Goal: Task Accomplishment & Management: Manage account settings

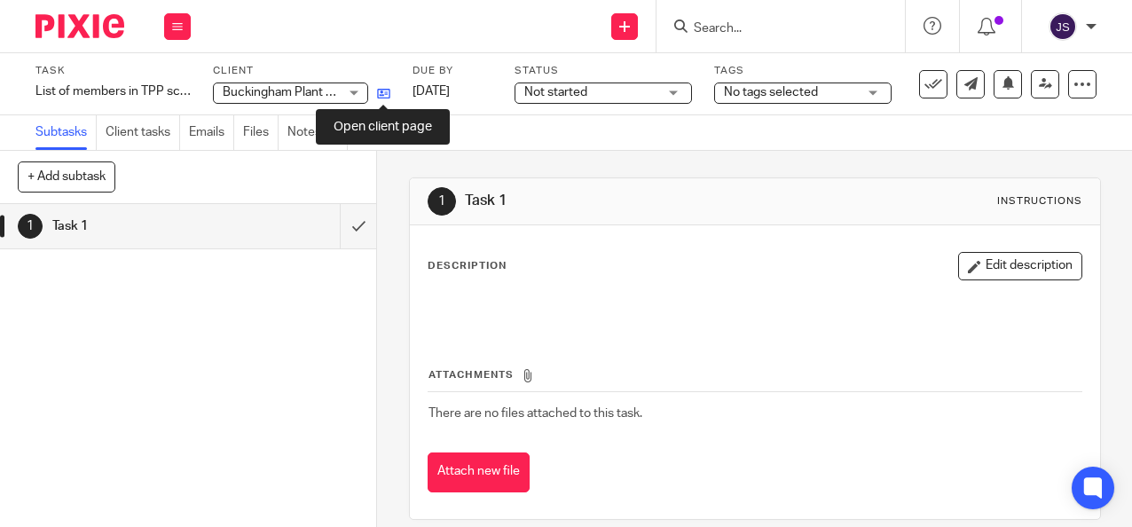
click at [377, 90] on icon at bounding box center [383, 93] width 13 height 13
click at [384, 89] on icon at bounding box center [383, 93] width 13 height 13
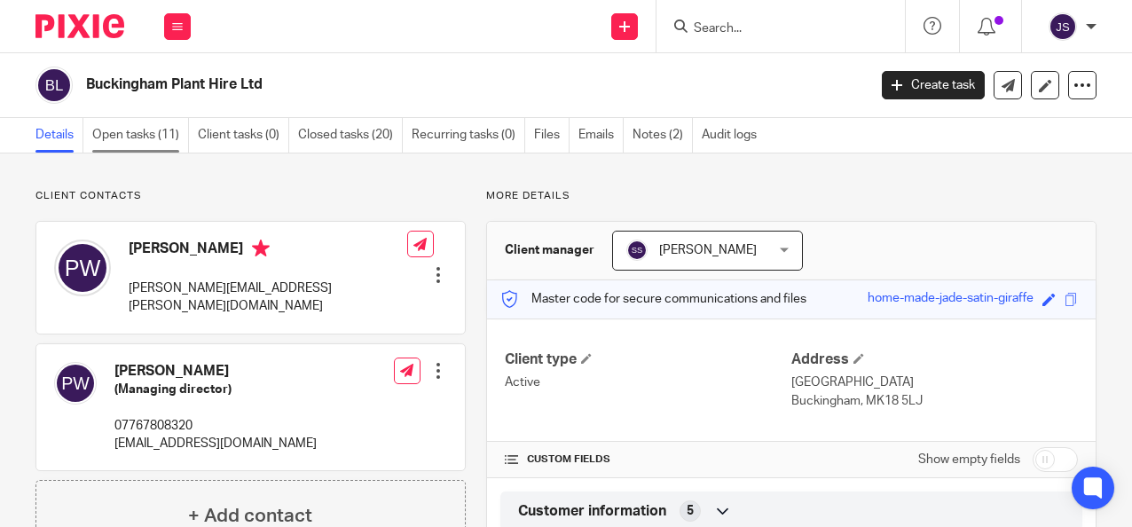
click at [138, 136] on link "Open tasks (11)" at bounding box center [140, 135] width 97 height 35
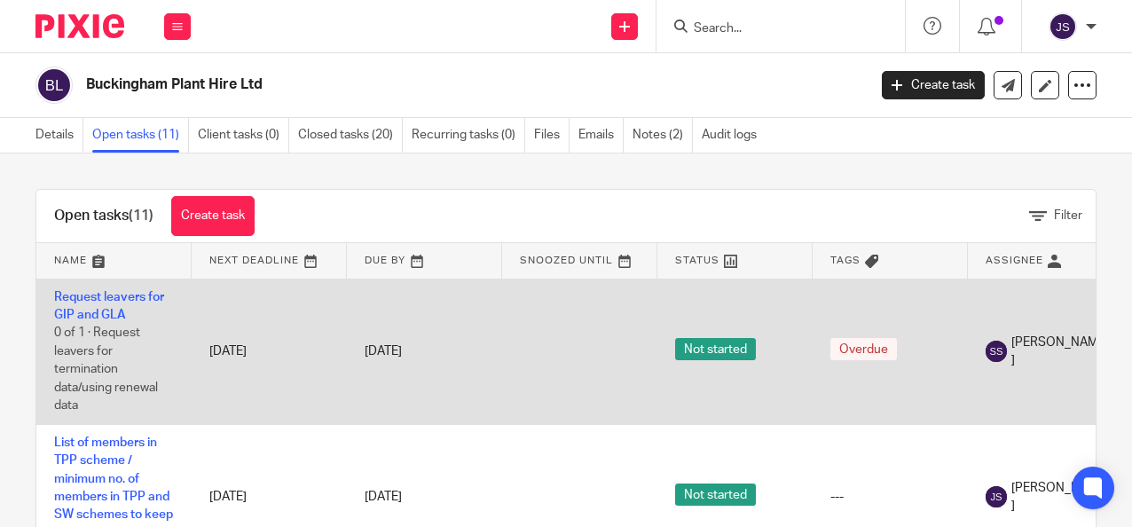
scroll to position [89, 0]
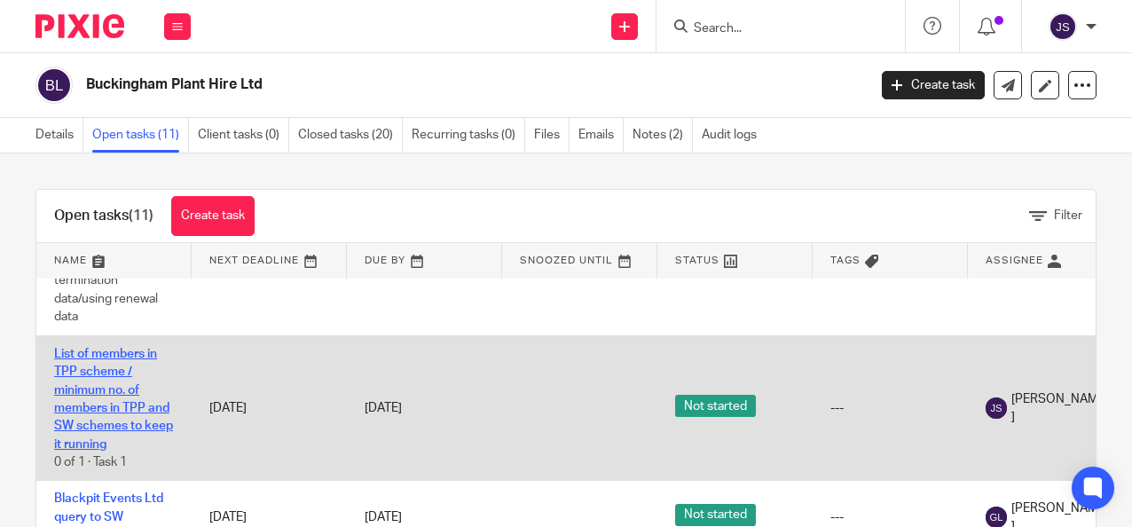
click at [106, 426] on link "List of members in TPP scheme / minimum no. of members in TPP and SW schemes to…" at bounding box center [113, 399] width 119 height 103
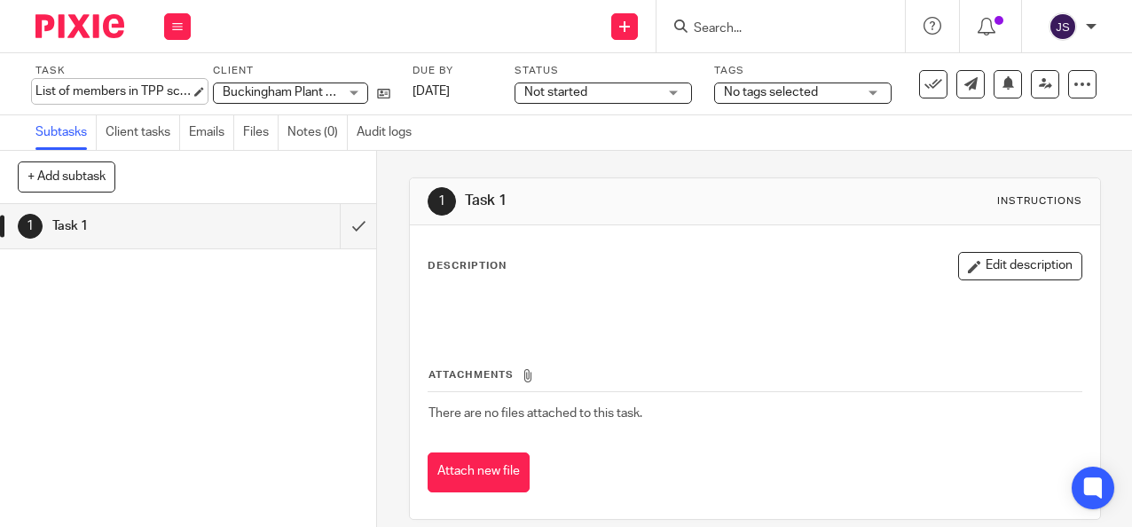
click at [82, 90] on div "List of members in TPP scheme / minimum no. of members in TPP and SW schemes to…" at bounding box center [112, 91] width 155 height 18
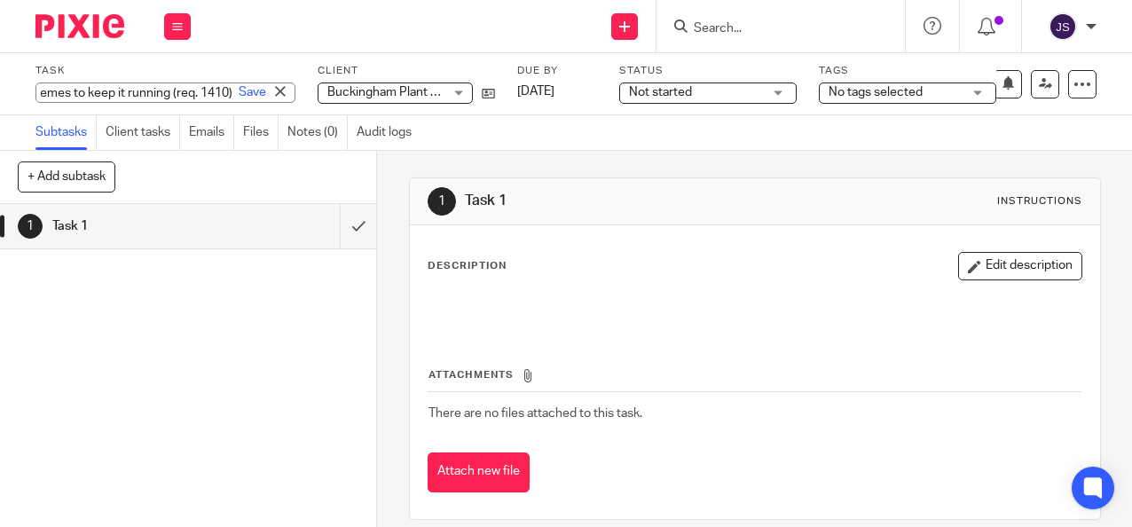
scroll to position [0, 474]
type input "List of members in TPP scheme / minimum no. of members in TPP and SW schemes to…"
click at [239, 94] on link "Save" at bounding box center [252, 92] width 27 height 18
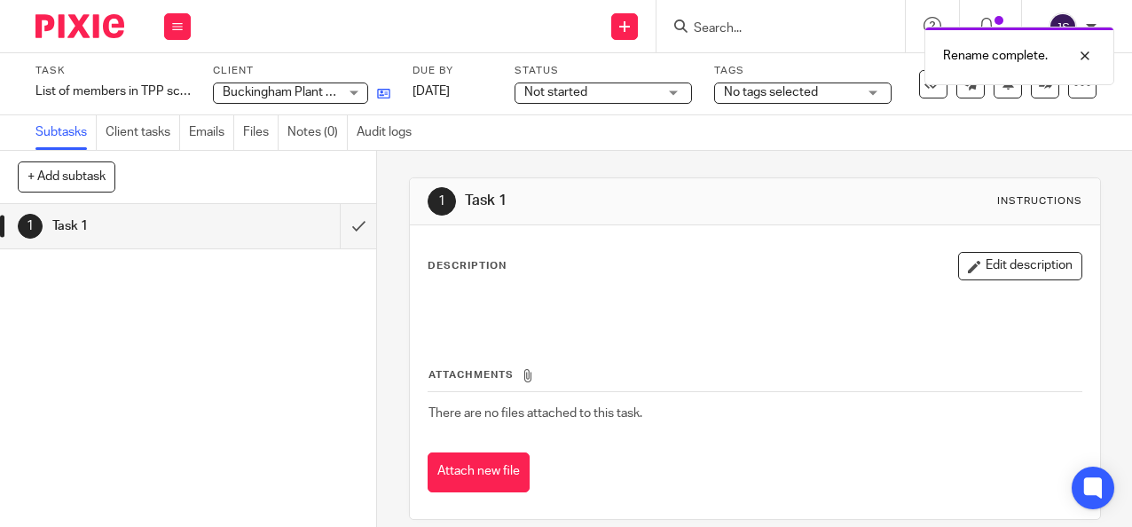
click at [374, 94] on link at bounding box center [379, 93] width 22 height 18
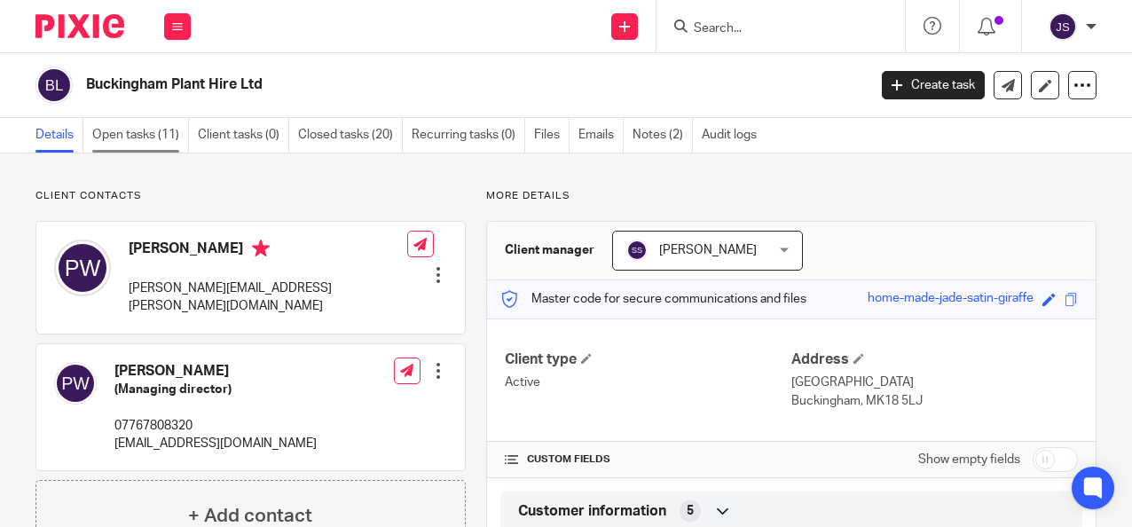
click at [131, 134] on link "Open tasks (11)" at bounding box center [140, 135] width 97 height 35
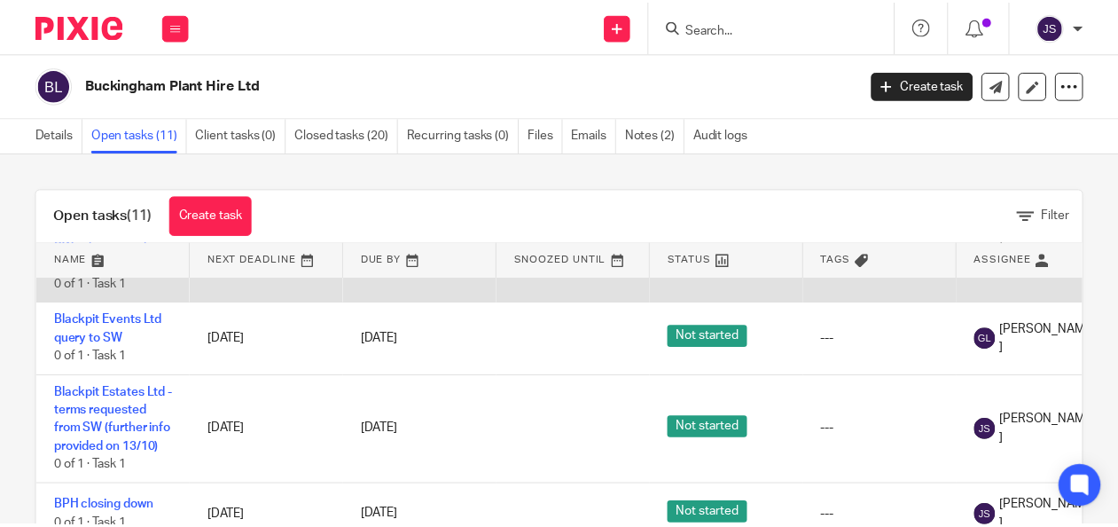
scroll to position [177, 0]
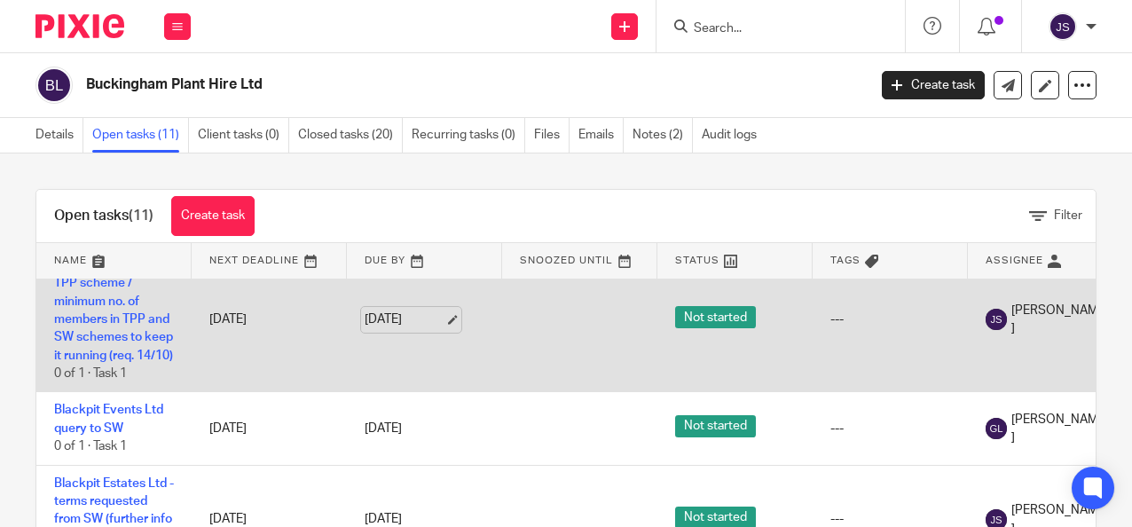
click at [392, 325] on link "[DATE]" at bounding box center [405, 319] width 80 height 19
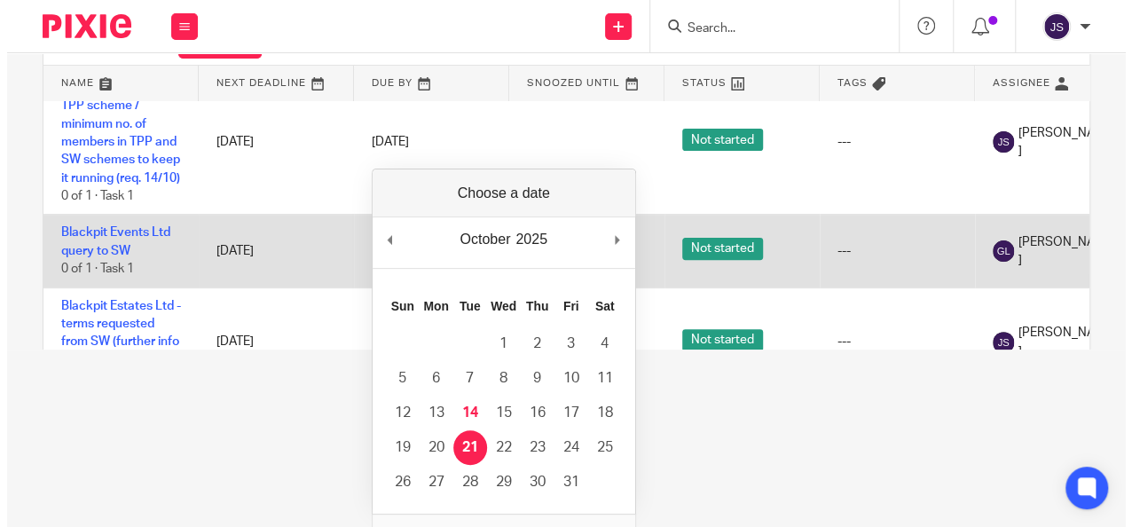
scroll to position [0, 0]
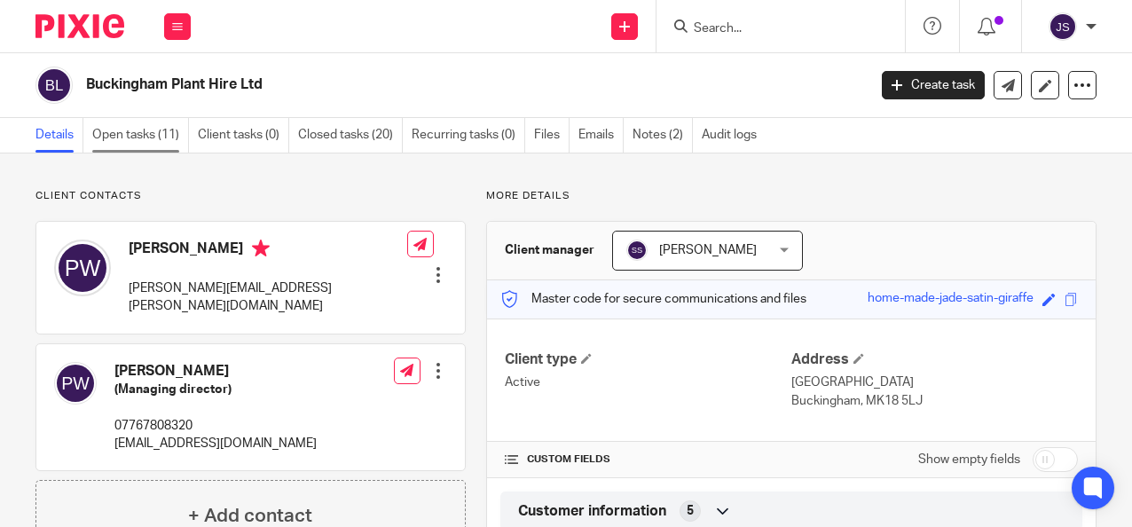
click at [129, 129] on link "Open tasks (11)" at bounding box center [140, 135] width 97 height 35
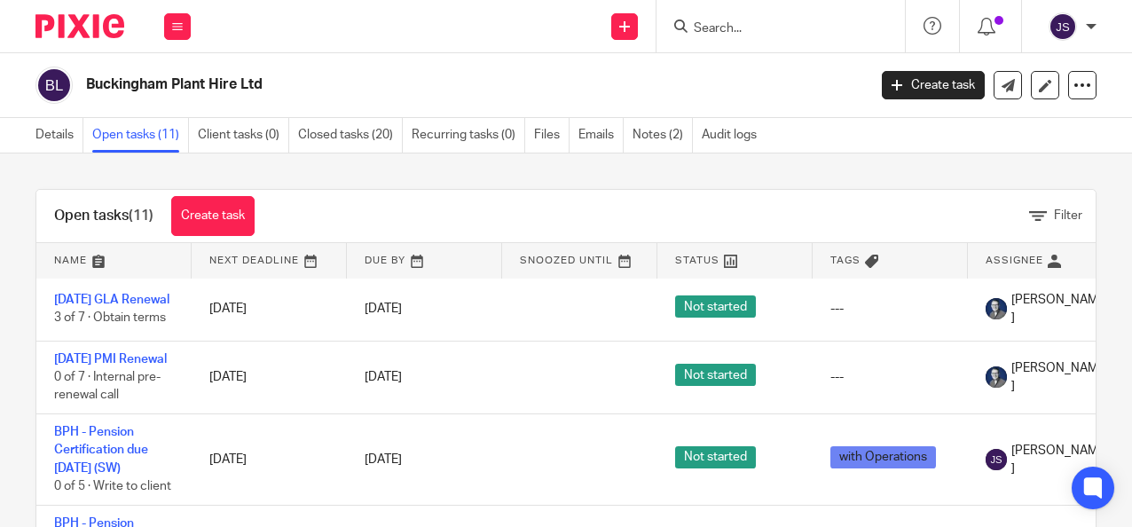
scroll to position [784, 0]
